Goal: Transaction & Acquisition: Purchase product/service

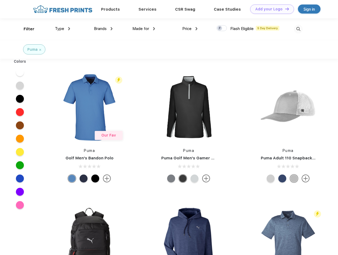
scroll to position [0, 0]
click at [270, 9] on link "Add your Logo Design Tool" at bounding box center [272, 9] width 44 height 9
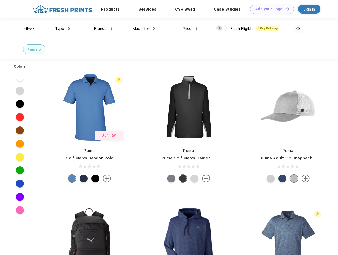
click at [0, 0] on div "Design Tool" at bounding box center [0, 0] width 0 height 0
click at [285, 9] on link "Add your Logo Design Tool" at bounding box center [272, 9] width 44 height 9
click at [25, 29] on div "Filter" at bounding box center [29, 29] width 11 height 6
click at [63, 29] on span "Type" at bounding box center [59, 28] width 9 height 5
click at [103, 29] on span "Brands" at bounding box center [100, 28] width 13 height 5
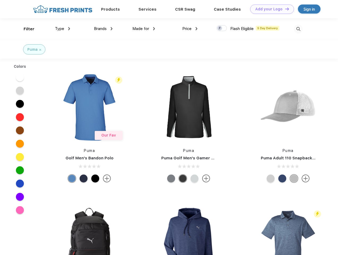
click at [144, 29] on span "Made for" at bounding box center [141, 28] width 17 height 5
click at [190, 29] on span "Price" at bounding box center [186, 28] width 9 height 5
click at [222, 28] on div at bounding box center [222, 28] width 10 height 6
click at [220, 28] on input "checkbox" at bounding box center [218, 26] width 3 height 3
click at [298, 29] on img at bounding box center [298, 29] width 9 height 9
